Goal: Navigation & Orientation: Find specific page/section

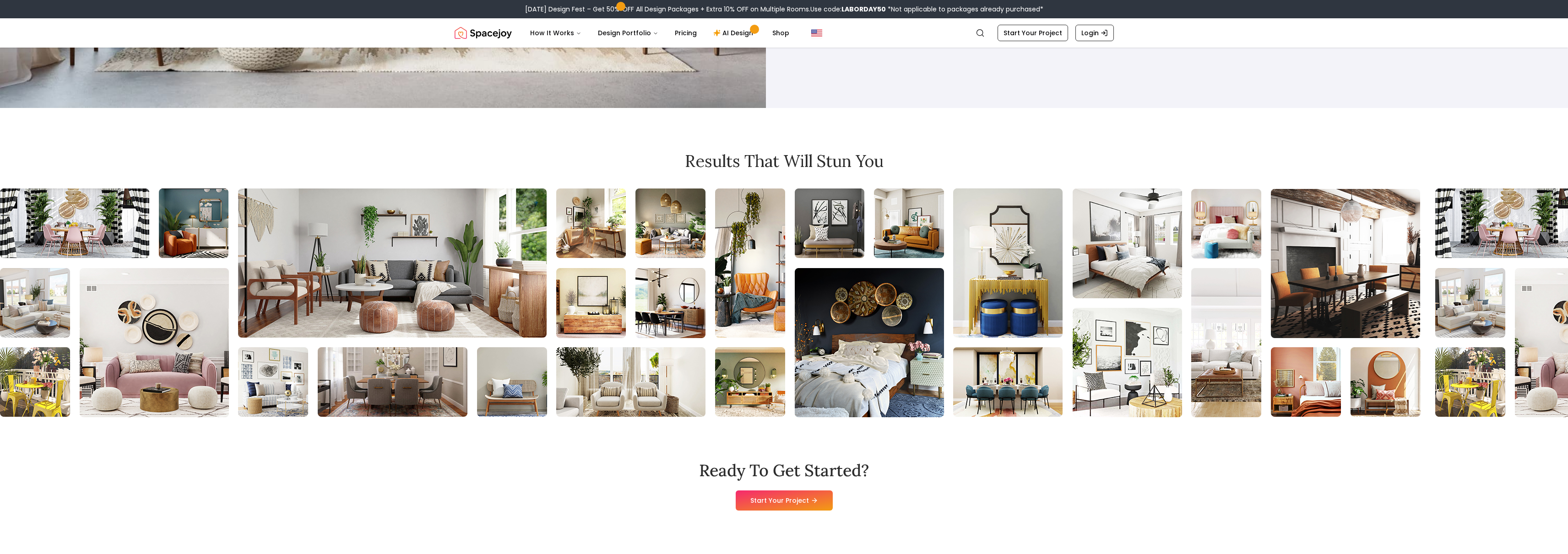
scroll to position [1634, 0]
